Goal: Task Accomplishment & Management: Use online tool/utility

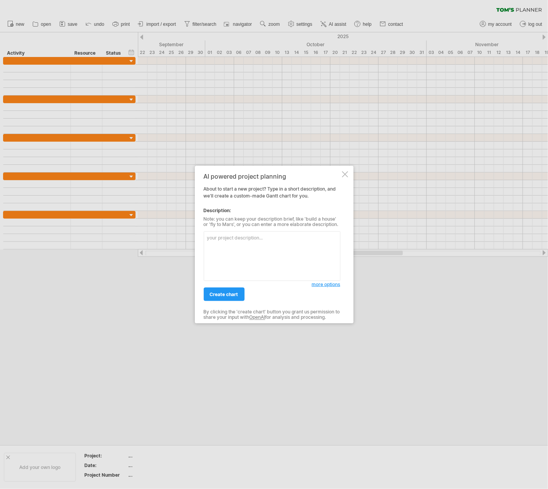
click at [275, 265] on textarea at bounding box center [272, 256] width 137 height 50
type textarea "ㄑ"
type textarea "ㄌ"
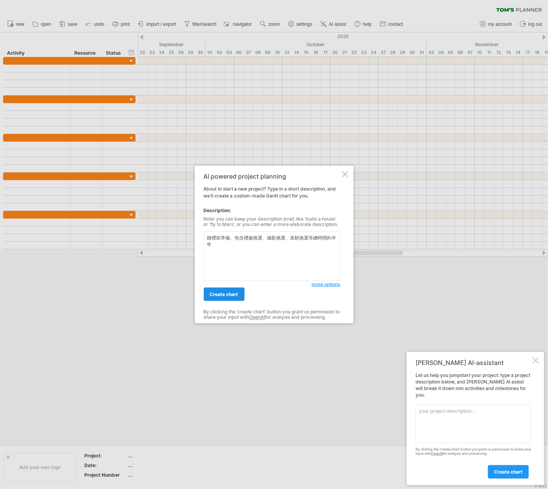
type textarea "婚禮前準備、包含禮服挑選、攝影挑選、喜餅挑選等總時間約半年"
click at [227, 297] on link "create chart" at bounding box center [224, 294] width 41 height 13
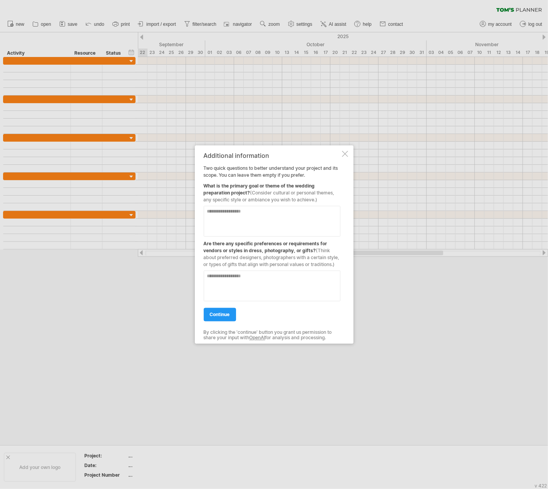
drag, startPoint x: 291, startPoint y: 171, endPoint x: 232, endPoint y: 168, distance: 59.0
click at [232, 168] on div "Additional information Two quick questions to better understand your project an…" at bounding box center [272, 245] width 137 height 184
drag, startPoint x: 320, startPoint y: 196, endPoint x: 243, endPoint y: 182, distance: 77.9
click at [244, 182] on div "Additional information Two quick questions to better understand your project an…" at bounding box center [272, 245] width 137 height 184
click at [204, 154] on div "Additional information" at bounding box center [272, 156] width 137 height 7
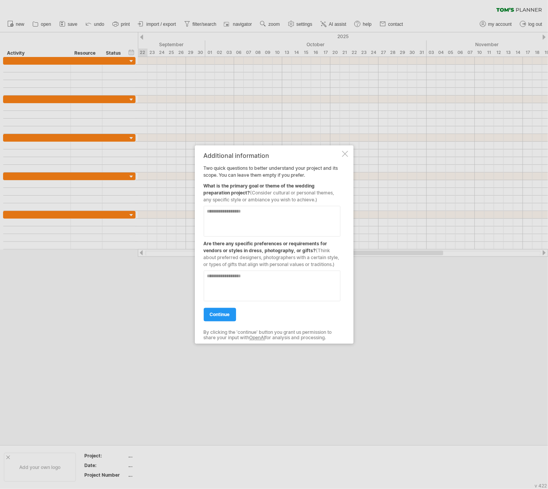
click at [266, 221] on textarea at bounding box center [272, 221] width 137 height 31
drag, startPoint x: 236, startPoint y: 179, endPoint x: 212, endPoint y: 177, distance: 24.0
click at [212, 179] on div "What is the primary goal or theme of the wedding preparation project? (Consider…" at bounding box center [272, 191] width 137 height 25
click at [291, 225] on textarea at bounding box center [272, 221] width 137 height 31
type textarea "*"
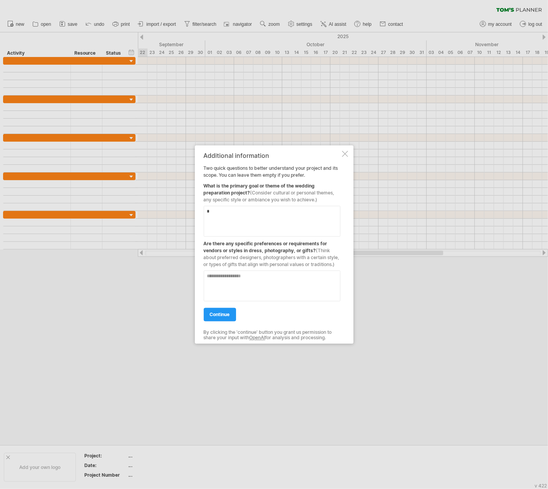
click at [243, 287] on textarea at bounding box center [272, 286] width 137 height 31
type textarea "*"
click at [225, 322] on link "continue" at bounding box center [220, 314] width 32 height 13
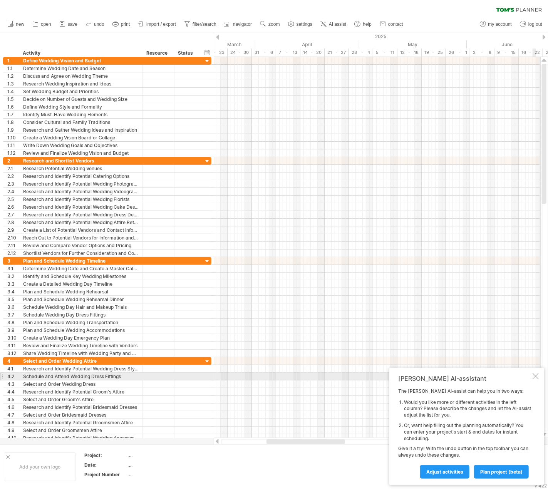
click at [536, 376] on div at bounding box center [536, 376] width 6 height 6
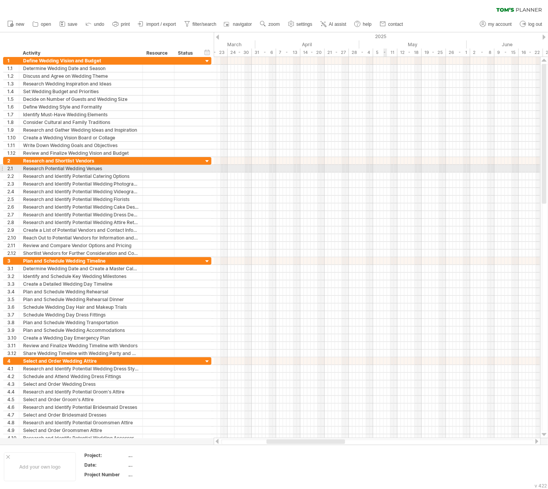
drag, startPoint x: 503, startPoint y: 0, endPoint x: 384, endPoint y: 170, distance: 207.4
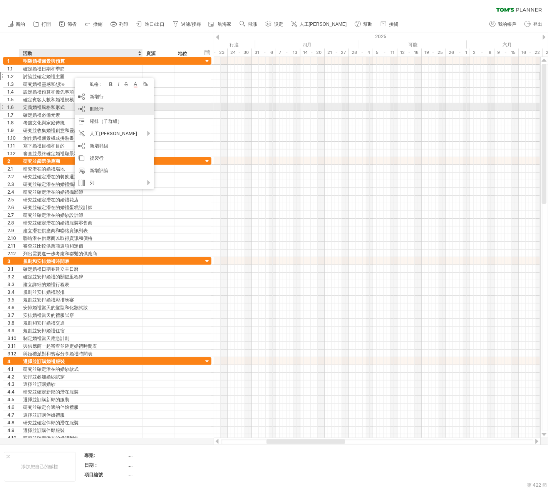
click at [104, 107] on div "刪除行 刪除選取的行" at bounding box center [114, 109] width 79 height 12
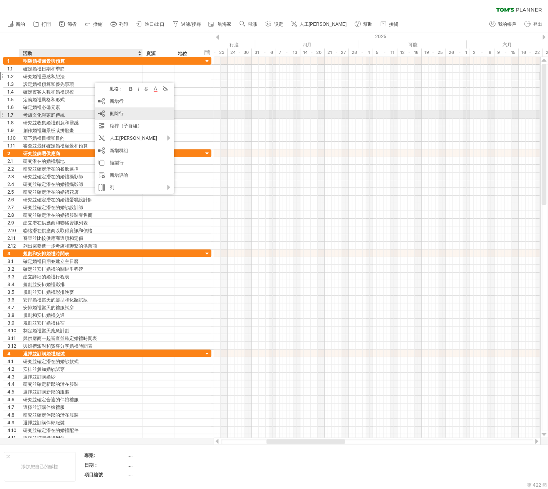
click at [110, 115] on font "刪除行" at bounding box center [117, 114] width 14 height 6
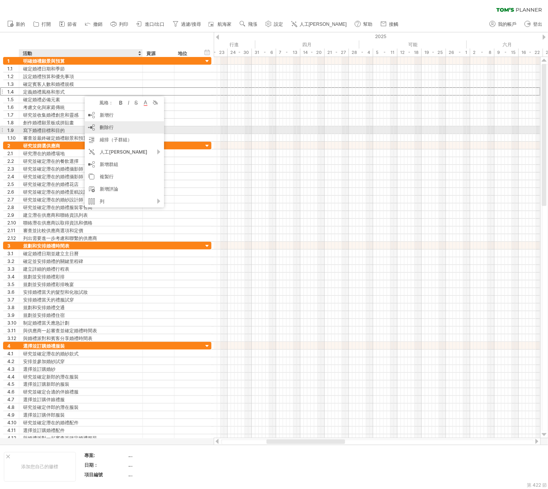
click at [97, 130] on div "刪除行 刪除選取的行" at bounding box center [124, 127] width 79 height 12
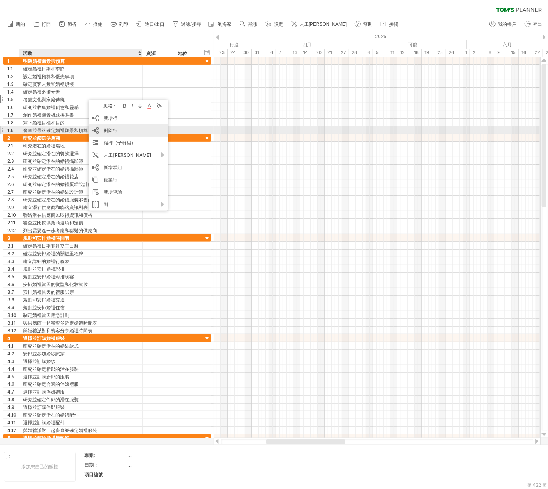
click at [116, 132] on font "刪除行" at bounding box center [111, 130] width 14 height 6
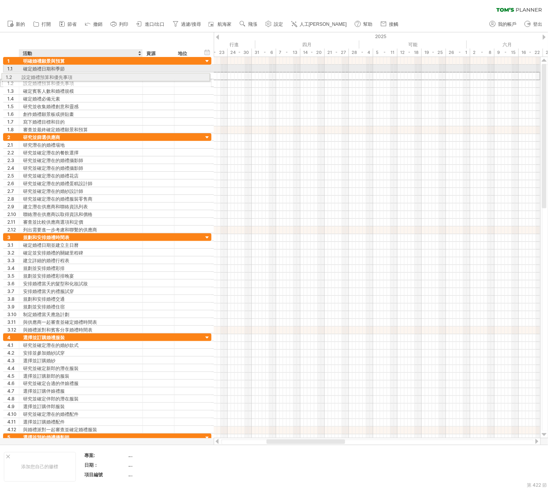
drag, startPoint x: 54, startPoint y: 73, endPoint x: 50, endPoint y: 76, distance: 4.4
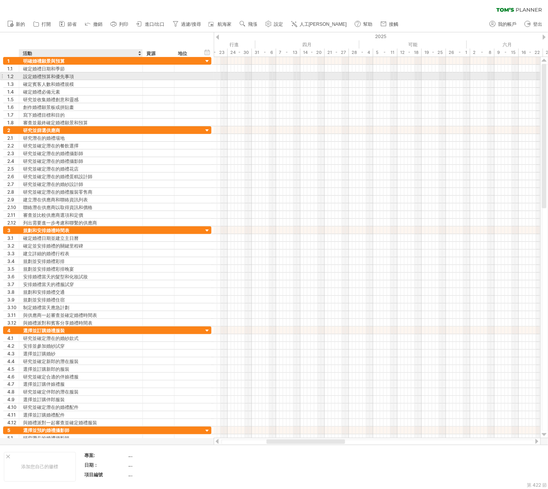
click at [130, 73] on div "設定婚禮預算和優先事項" at bounding box center [81, 75] width 116 height 7
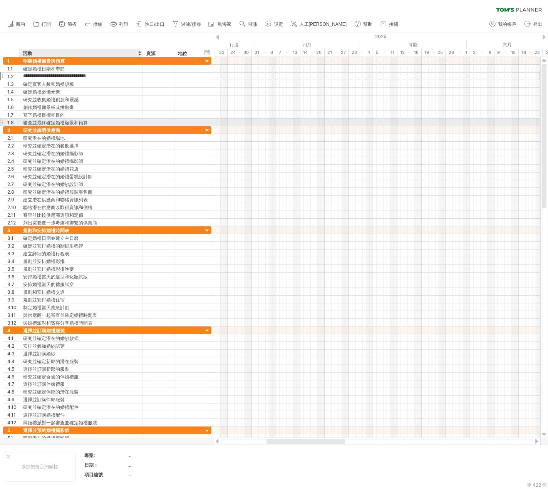
click at [107, 121] on div "審查並最終確定婚禮願景和預算" at bounding box center [81, 122] width 116 height 7
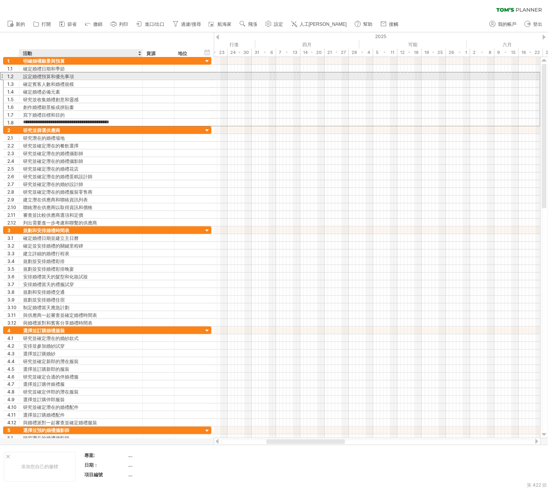
click at [80, 77] on div "設定婚禮預算和優先事項" at bounding box center [81, 75] width 116 height 7
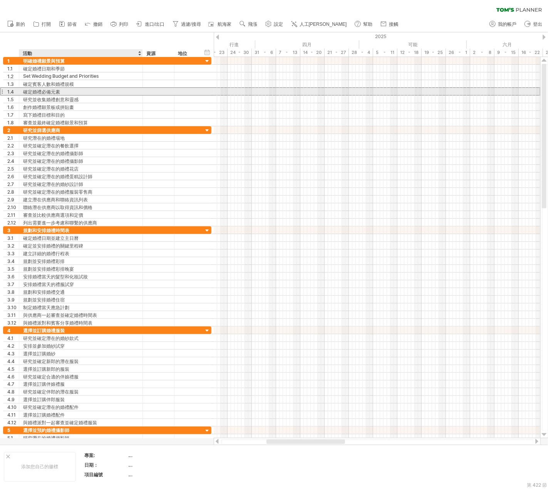
click at [114, 90] on div "確定婚禮必備元素" at bounding box center [81, 91] width 116 height 7
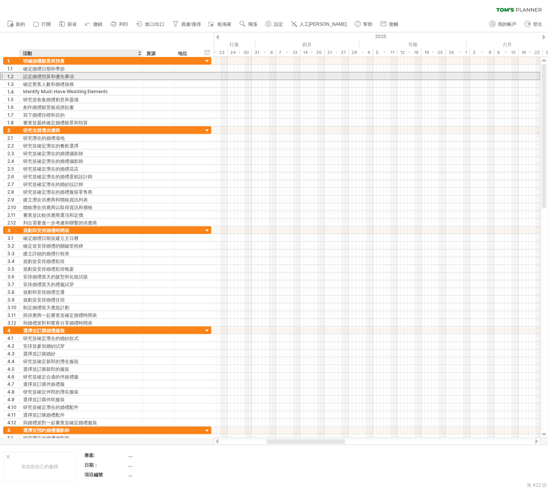
click at [117, 79] on div "設定婚禮預算和優先事項" at bounding box center [81, 75] width 116 height 7
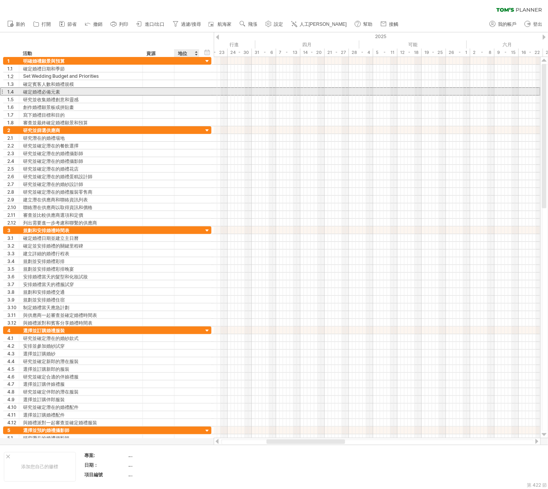
click at [179, 92] on div at bounding box center [186, 91] width 17 height 7
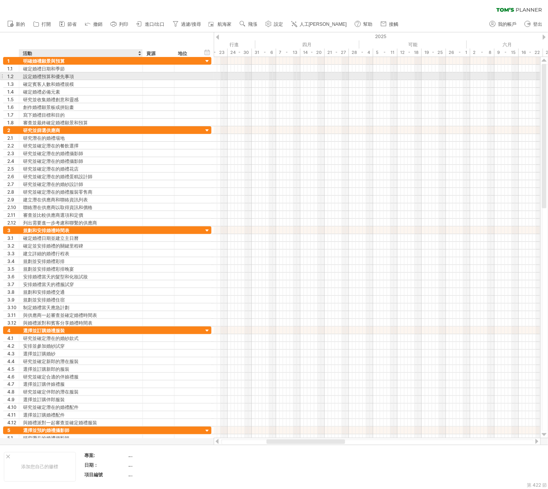
click at [112, 74] on div "設定婚禮預算和優先事項" at bounding box center [81, 75] width 116 height 7
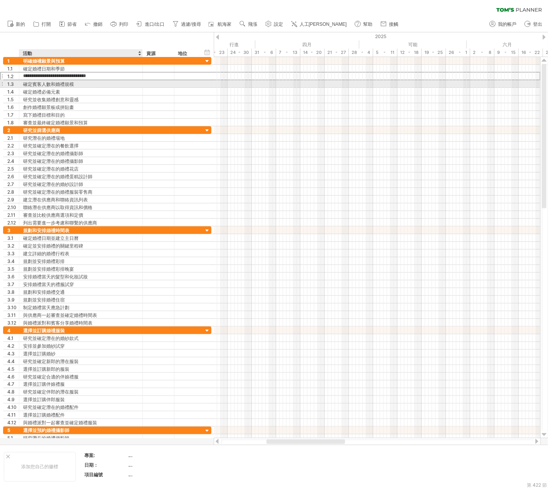
click at [112, 87] on div "確定賓客人數和婚禮規模" at bounding box center [81, 83] width 116 height 7
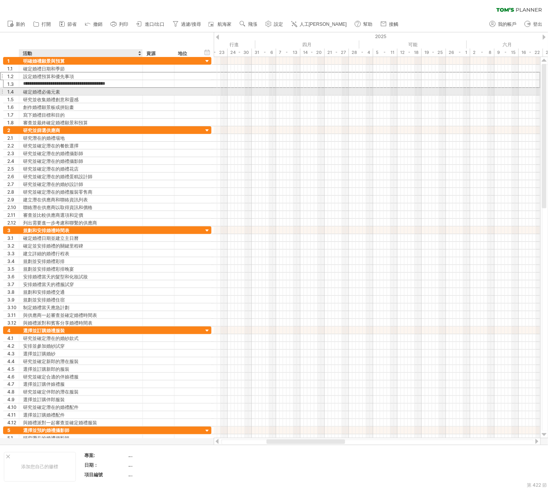
click at [109, 92] on div "確定婚禮必備元素" at bounding box center [81, 91] width 116 height 7
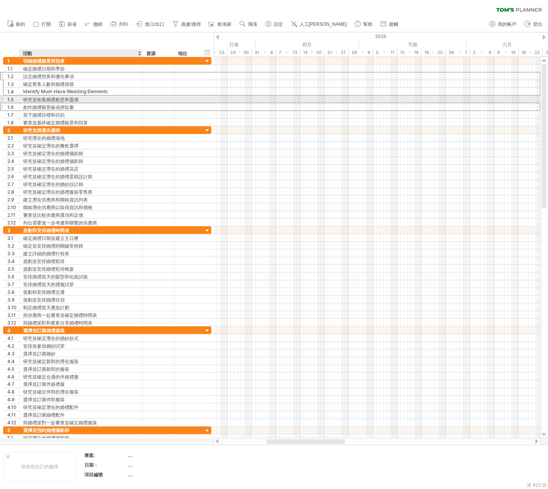
click at [101, 103] on div "創作婚禮願景板或拼貼畫" at bounding box center [81, 106] width 116 height 7
click at [110, 98] on div "研究並收集婚禮創意和靈感" at bounding box center [81, 99] width 116 height 7
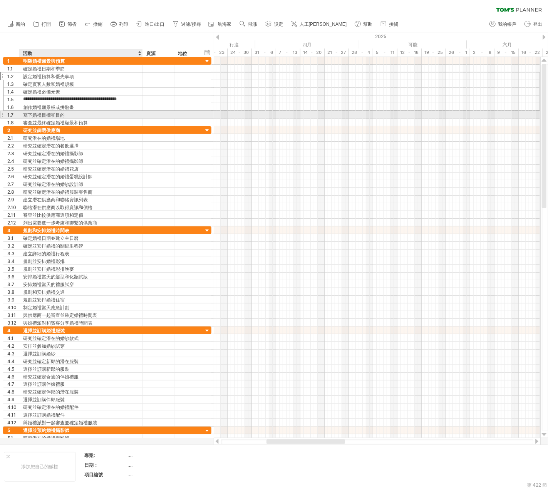
click at [101, 112] on div "寫下婚禮目標和目的" at bounding box center [81, 114] width 116 height 7
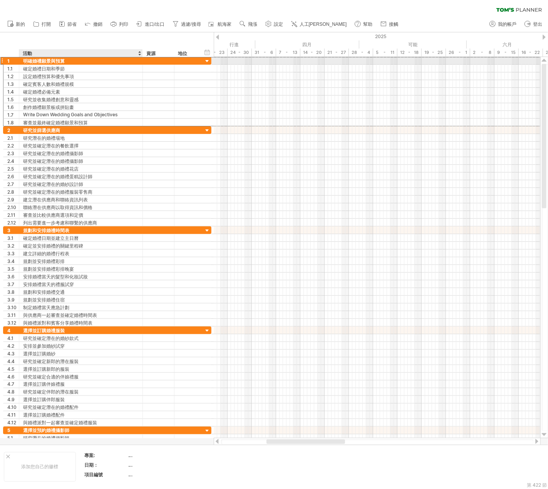
click at [111, 63] on div "明確婚禮願景與預算" at bounding box center [81, 60] width 116 height 7
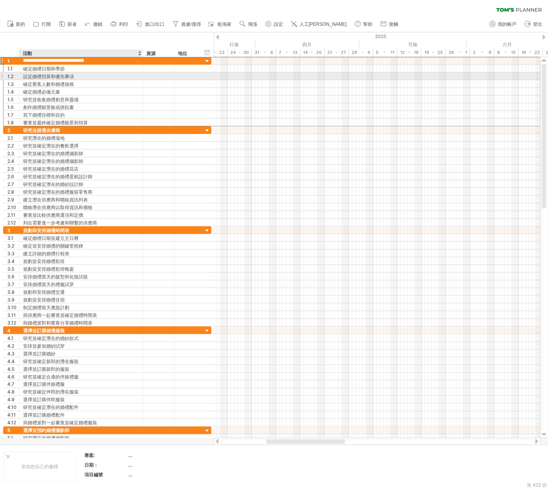
click at [109, 74] on div "設定婚禮預算和優先事項" at bounding box center [81, 75] width 116 height 7
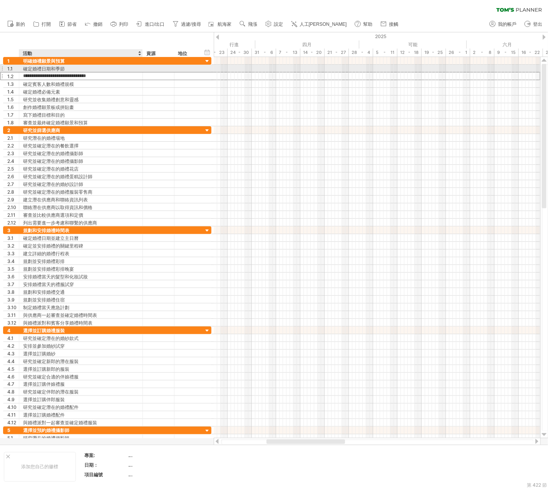
click at [112, 70] on div "確定婚禮日期和季節" at bounding box center [81, 68] width 116 height 7
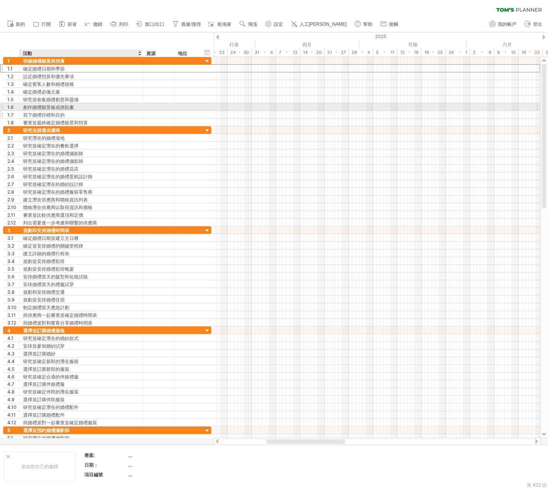
drag, startPoint x: 89, startPoint y: 71, endPoint x: 82, endPoint y: 112, distance: 41.4
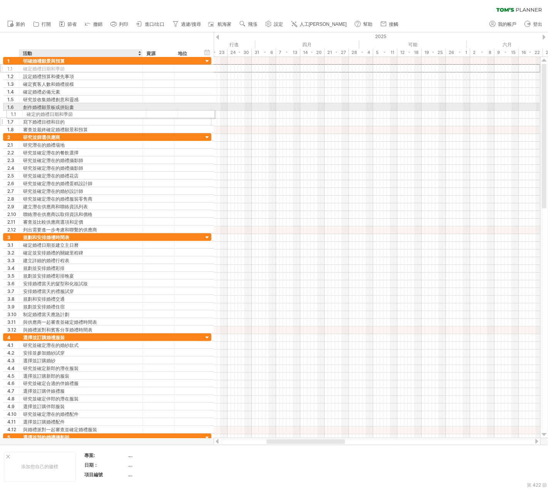
drag, startPoint x: 89, startPoint y: 66, endPoint x: 90, endPoint y: 113, distance: 46.6
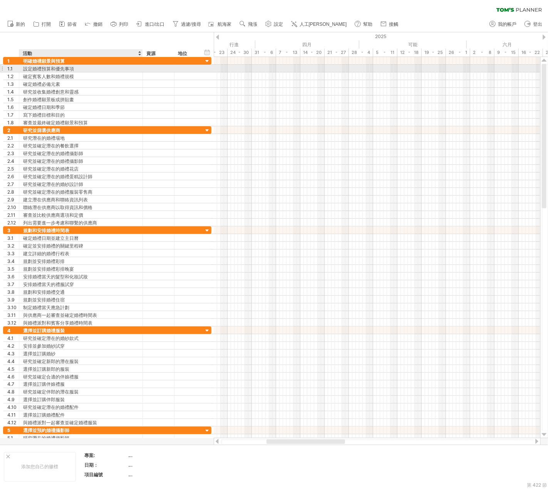
click at [91, 70] on div "設定婚禮預算和優先事項" at bounding box center [81, 68] width 116 height 7
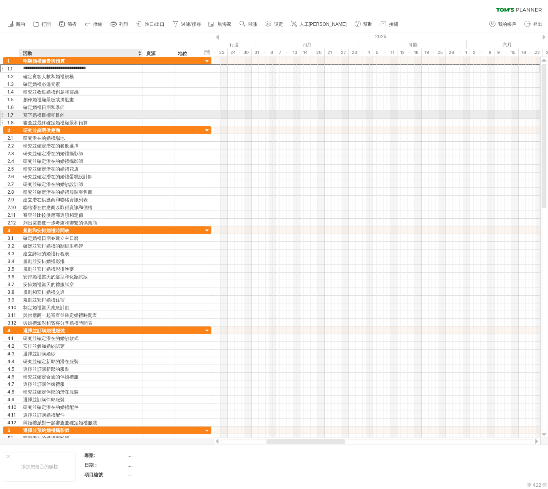
click at [92, 120] on div "審查並最終確定婚禮願景和預算" at bounding box center [81, 122] width 116 height 7
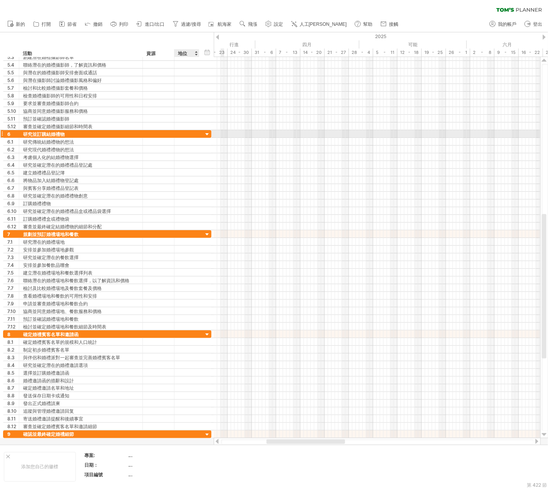
click at [210, 133] on div at bounding box center [207, 134] width 7 height 7
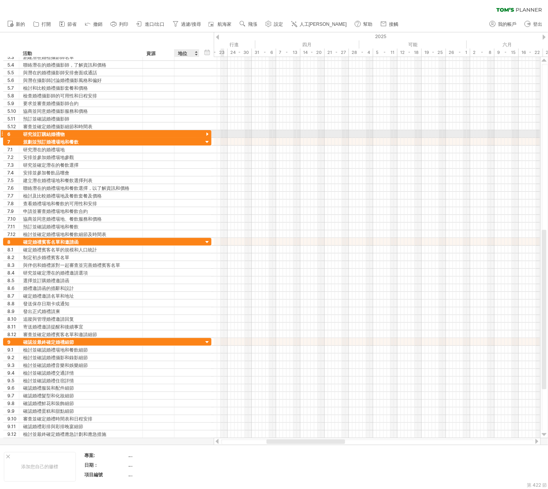
click at [210, 133] on div at bounding box center [207, 134] width 7 height 7
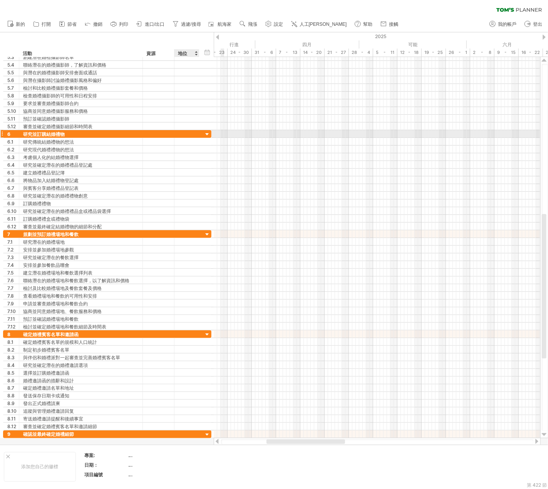
click at [209, 135] on div at bounding box center [207, 134] width 7 height 7
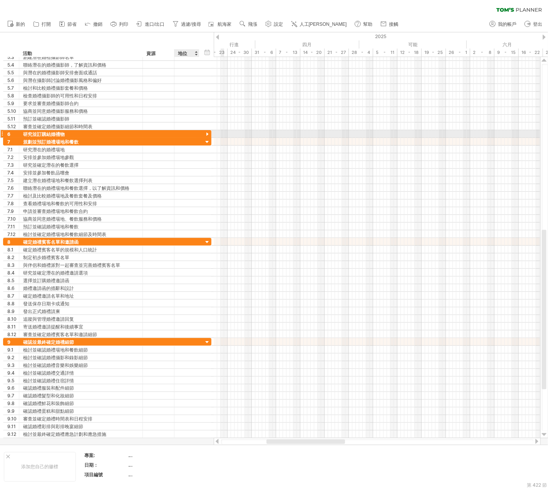
click at [209, 135] on div at bounding box center [207, 134] width 7 height 7
